Goal: Task Accomplishment & Management: Use online tool/utility

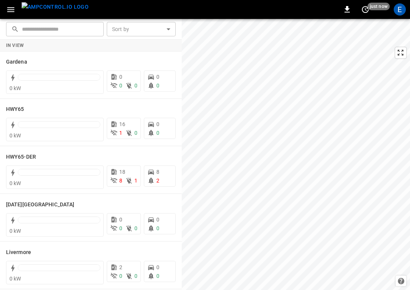
click at [47, 0] on button "menu" at bounding box center [55, 9] width 73 height 19
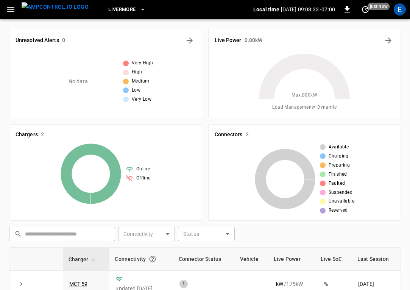
click at [116, 20] on div "Unresolved Alerts 0 No data Very High High Medium Low Very Low Live Power 0.00 …" at bounding box center [205, 249] width 410 height 461
click at [116, 11] on span "Livermore" at bounding box center [121, 9] width 27 height 9
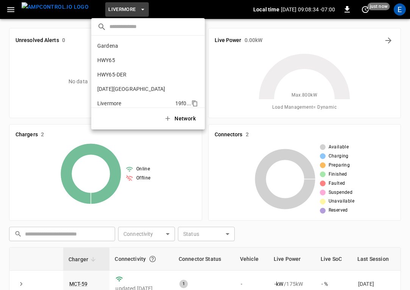
scroll to position [55, 0]
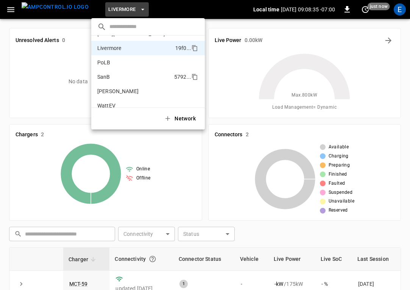
click at [133, 77] on li "SanB 5792 ..." at bounding box center [148, 77] width 114 height 14
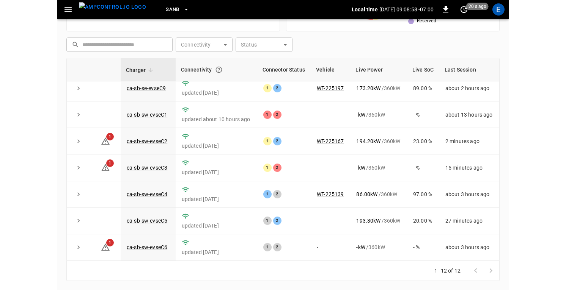
scroll to position [93, 0]
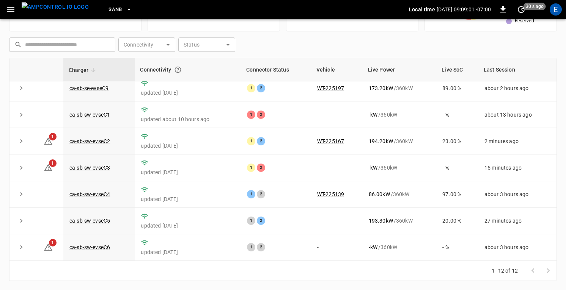
click at [293, 281] on div "1–12 of 12" at bounding box center [282, 271] width 547 height 20
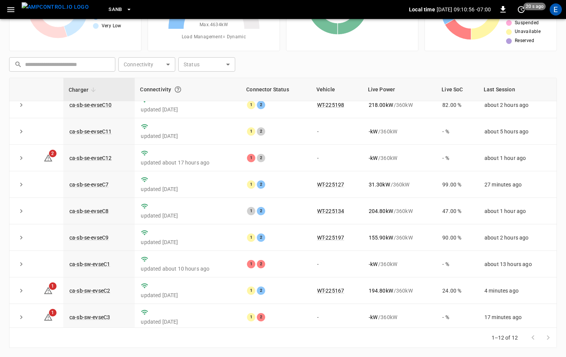
scroll to position [0, 0]
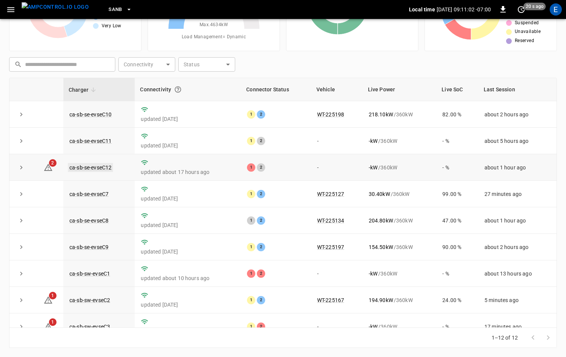
click at [97, 168] on link "ca-sb-se-evseC12" at bounding box center [90, 167] width 45 height 9
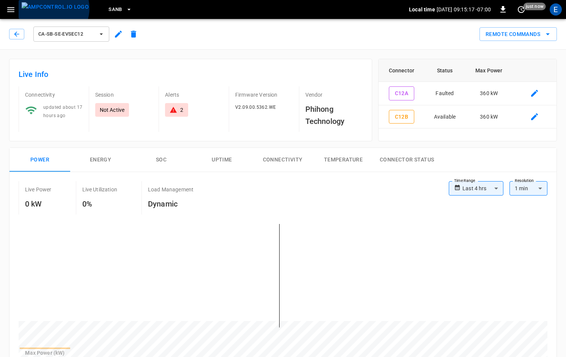
click at [53, 8] on img "menu" at bounding box center [55, 6] width 67 height 9
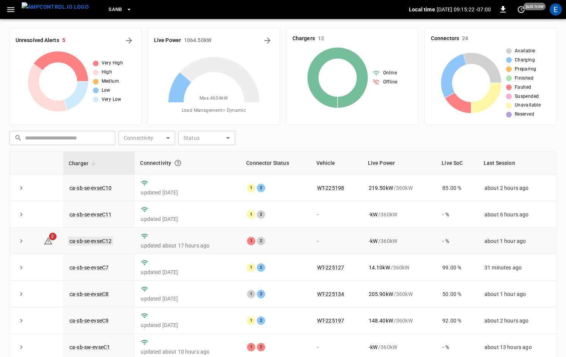
click at [111, 241] on link "ca-sb-se-evseC12" at bounding box center [90, 241] width 45 height 9
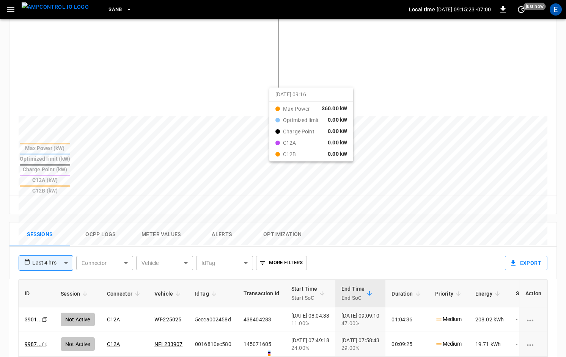
scroll to position [275, 0]
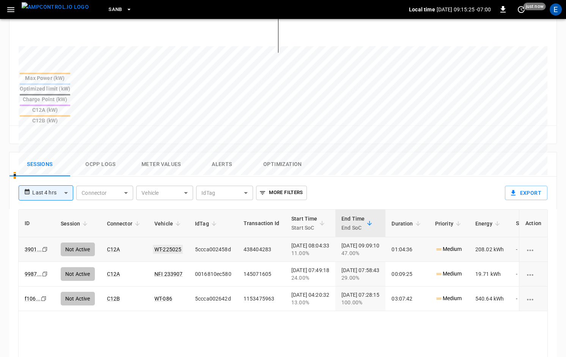
click at [165, 245] on link "WT-225025" at bounding box center [168, 249] width 30 height 9
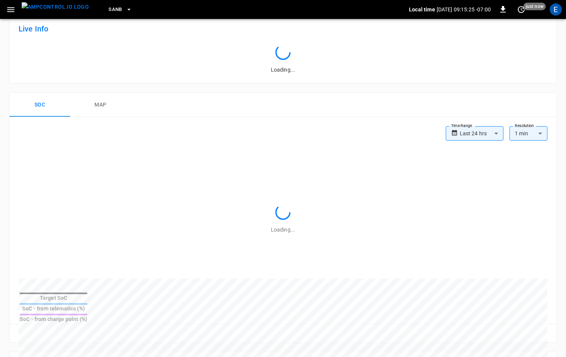
scroll to position [275, 0]
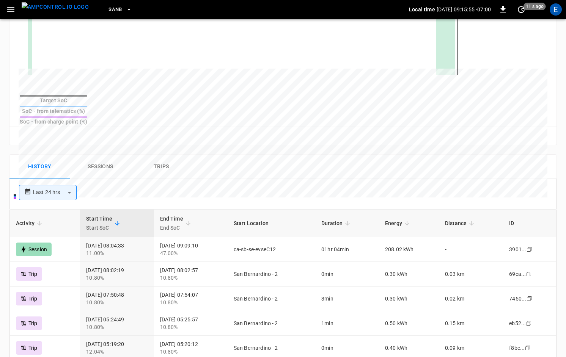
click at [56, 11] on img "menu" at bounding box center [55, 6] width 67 height 9
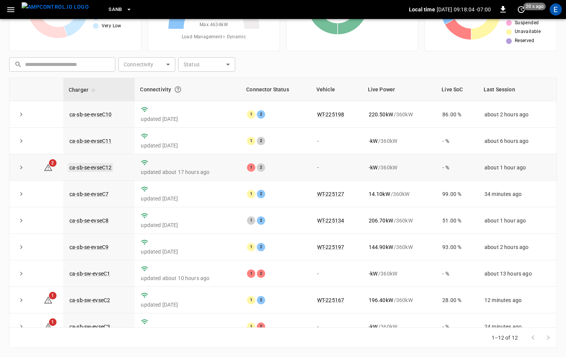
click at [107, 168] on link "ca-sb-se-evseC12" at bounding box center [90, 167] width 45 height 9
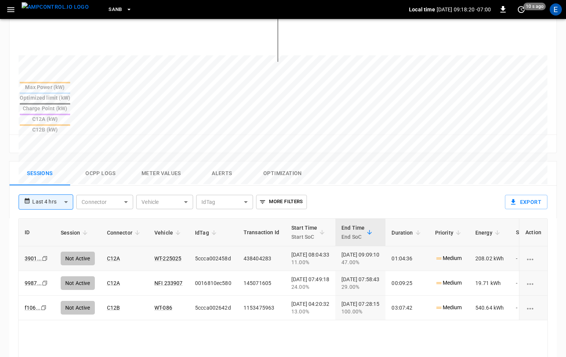
scroll to position [0, 0]
click at [105, 161] on button "Ocpp logs" at bounding box center [100, 173] width 61 height 24
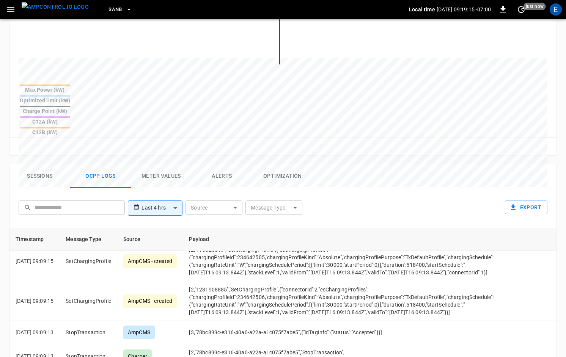
scroll to position [377, 0]
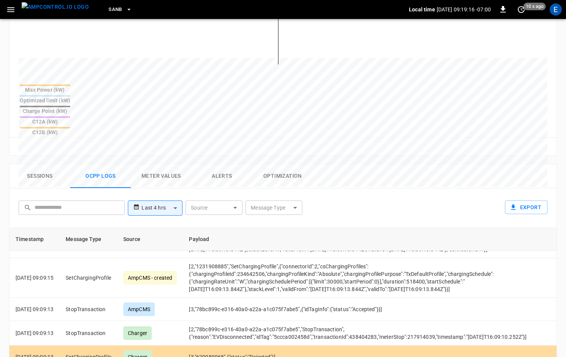
click at [69, 9] on img "menu" at bounding box center [55, 6] width 67 height 9
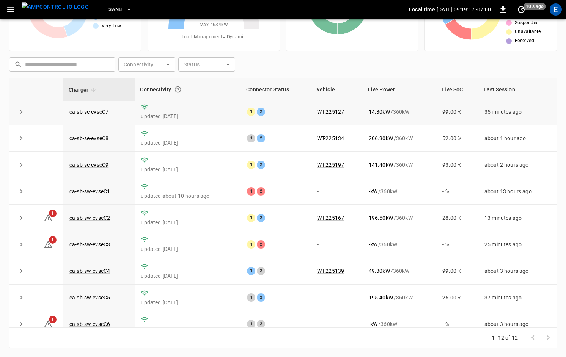
scroll to position [92, 0]
